Goal: Find specific page/section

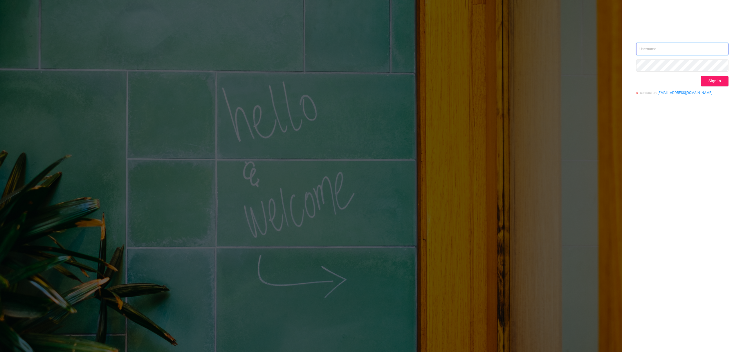
type input "[EMAIL_ADDRESS][DOMAIN_NAME]"
click at [713, 78] on button "Sign in" at bounding box center [715, 81] width 28 height 10
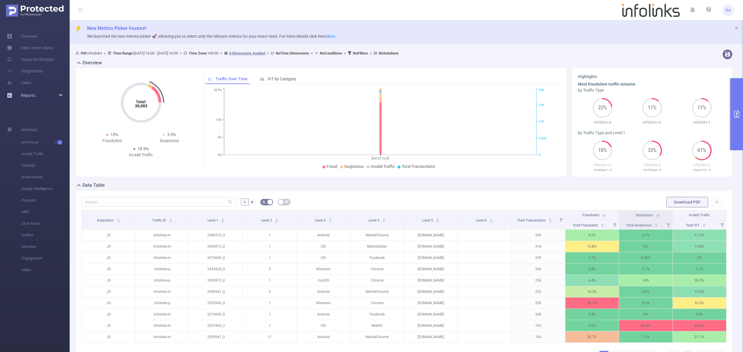
click at [30, 92] on link "Reports" at bounding box center [28, 96] width 14 height 12
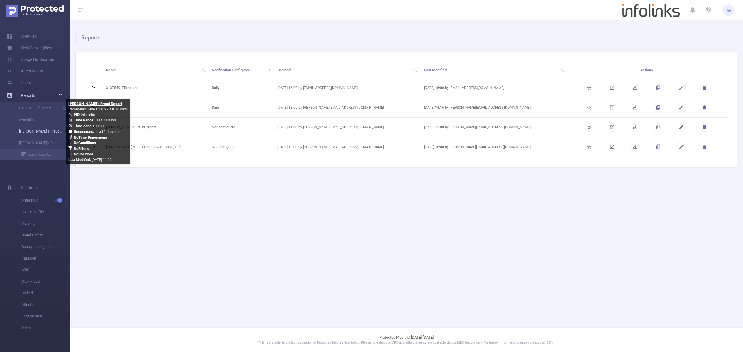
click at [36, 130] on link "[PERSON_NAME]'s Fraud Report" at bounding box center [37, 132] width 51 height 12
